Goal: Task Accomplishment & Management: Use online tool/utility

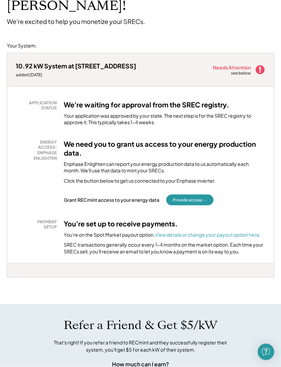
scroll to position [68, 0]
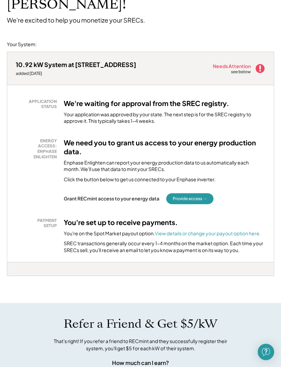
click at [195, 193] on button "Provide access →" at bounding box center [189, 198] width 47 height 11
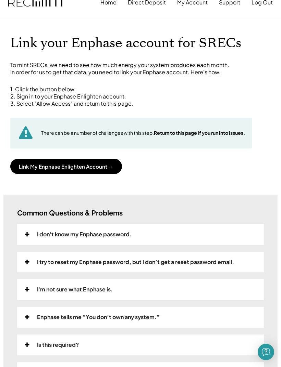
scroll to position [17, 0]
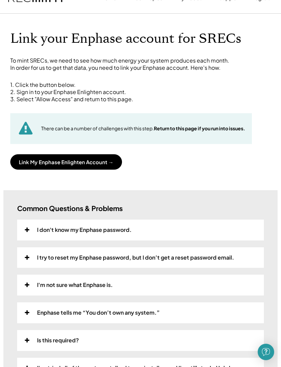
click at [69, 159] on button "Link My Enphase Enlighten Account →" at bounding box center [66, 161] width 112 height 15
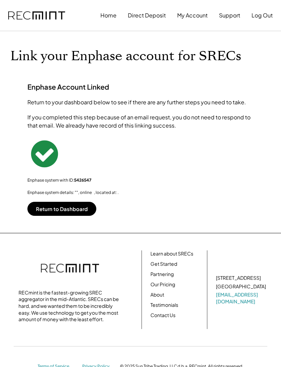
click at [63, 209] on button "Return to Dashboard" at bounding box center [61, 209] width 69 height 14
